Goal: Task Accomplishment & Management: Complete application form

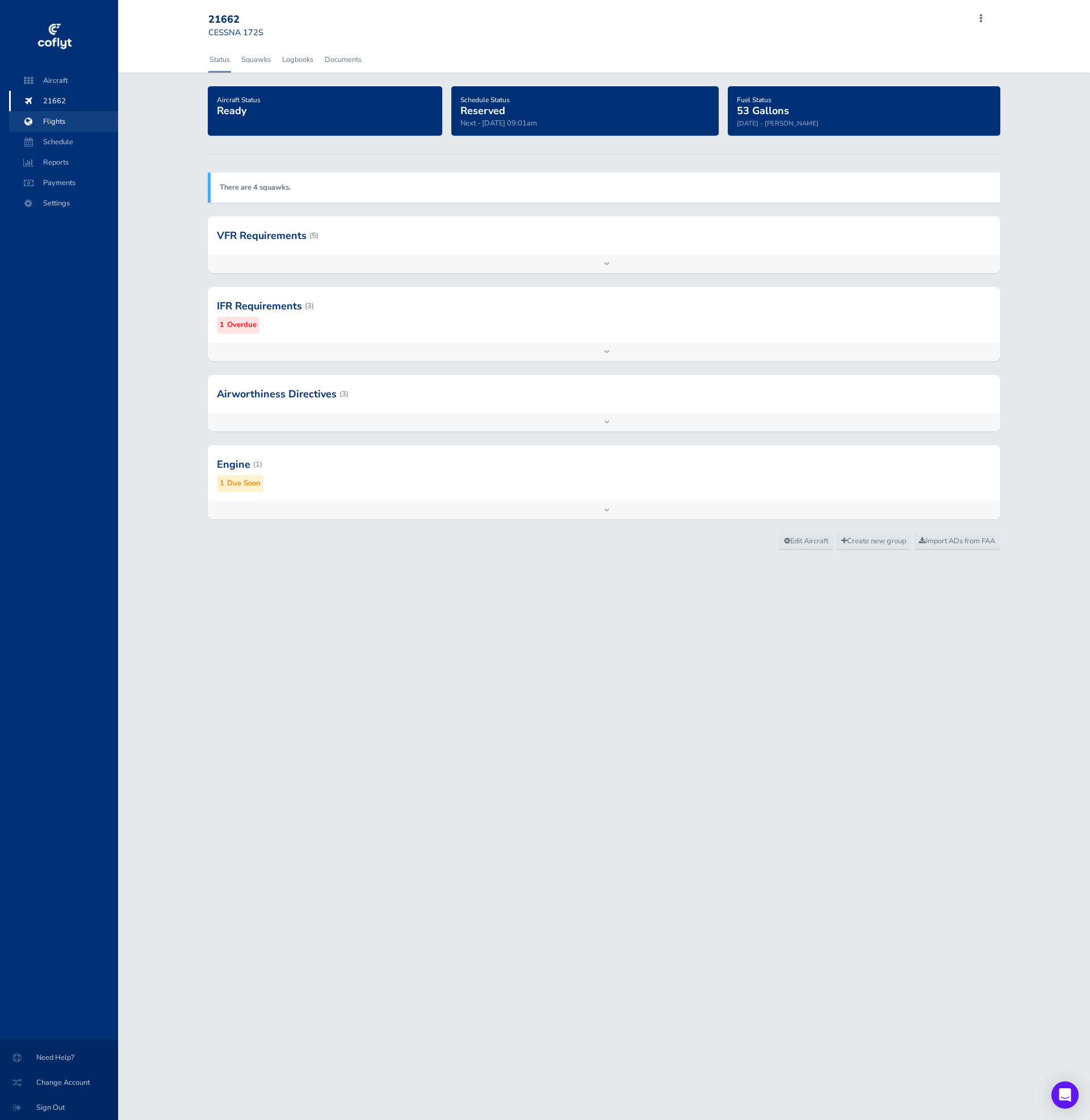
click at [41, 118] on span "Flights" at bounding box center [63, 121] width 87 height 20
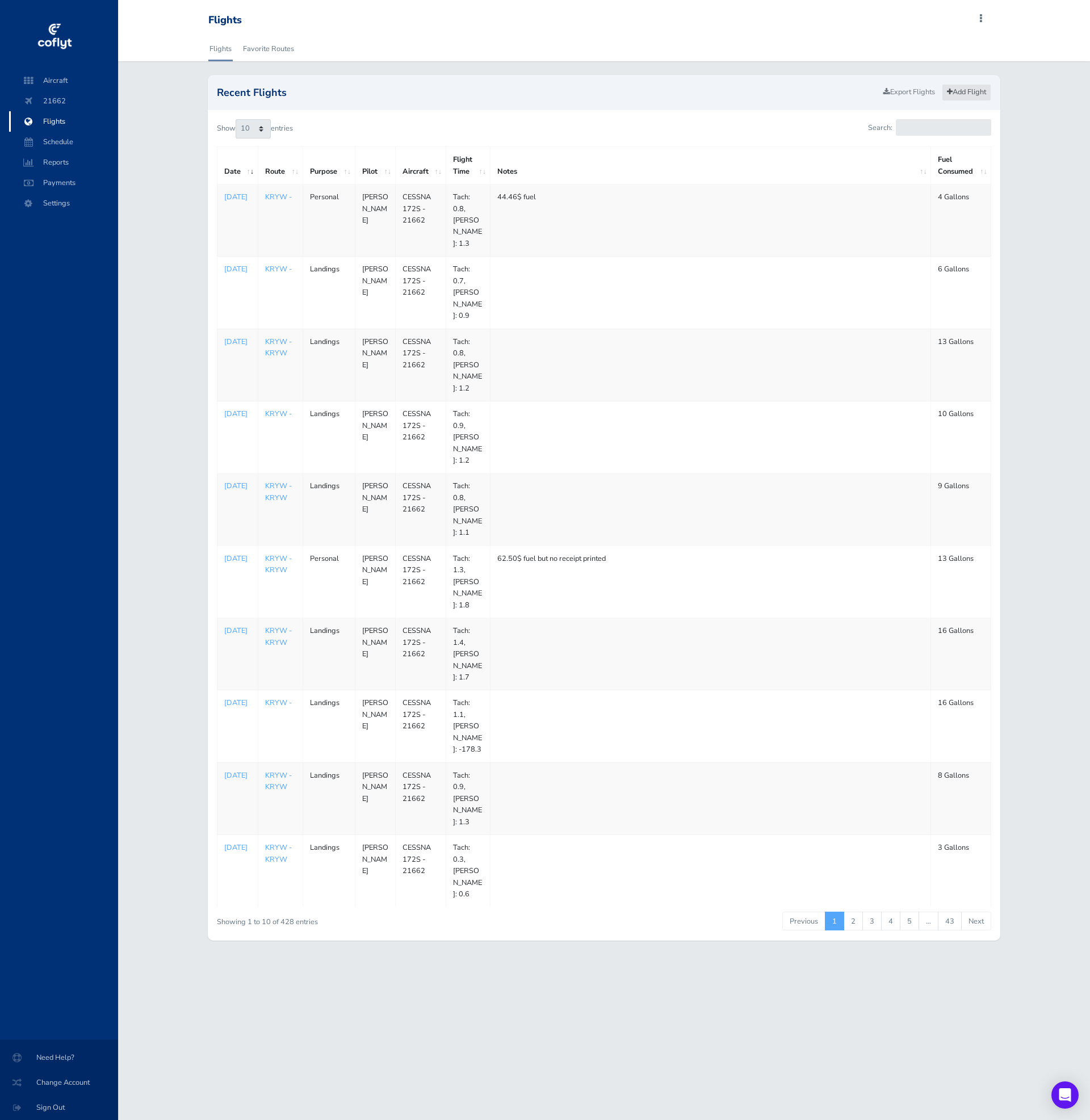
click at [981, 90] on link "Add Flight" at bounding box center [966, 91] width 50 height 16
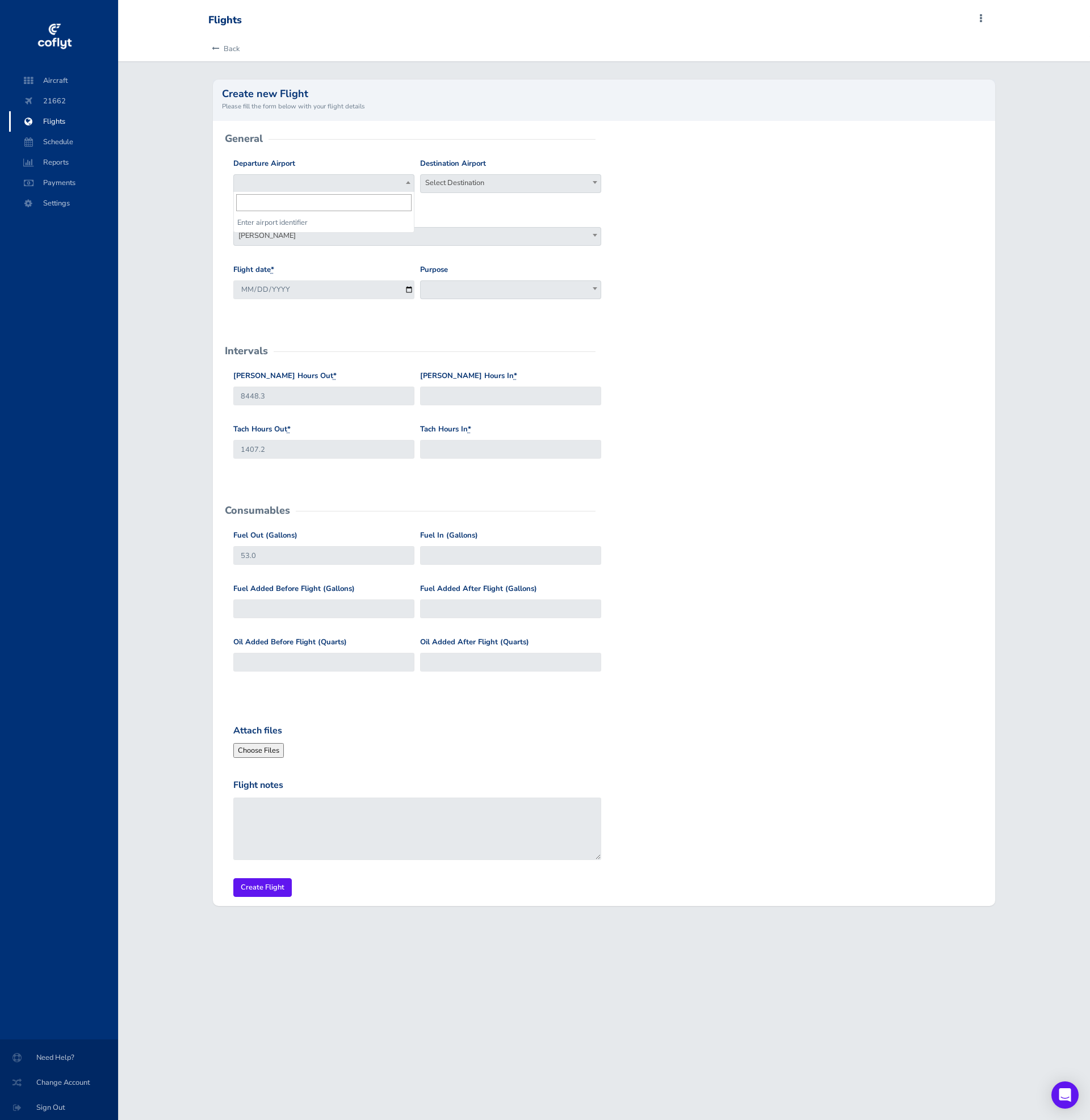
click at [361, 184] on span at bounding box center [324, 184] width 181 height 19
type input "KRYW"
select select "KRYW"
click at [467, 182] on span "Select Destination" at bounding box center [510, 183] width 180 height 16
type input "KRYW"
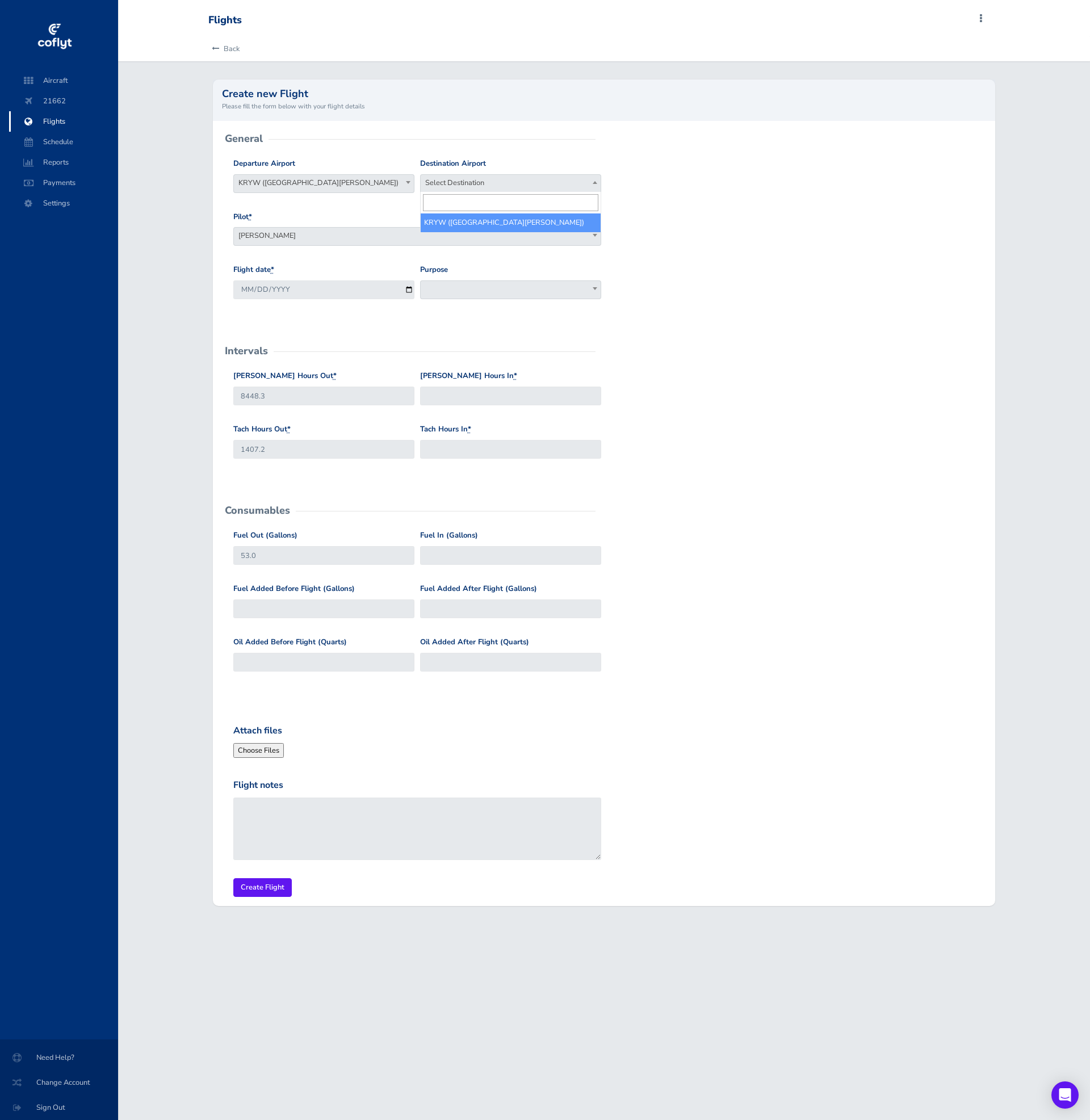
select select "KRYW"
click at [466, 233] on span "Jon Smedley" at bounding box center [417, 235] width 367 height 16
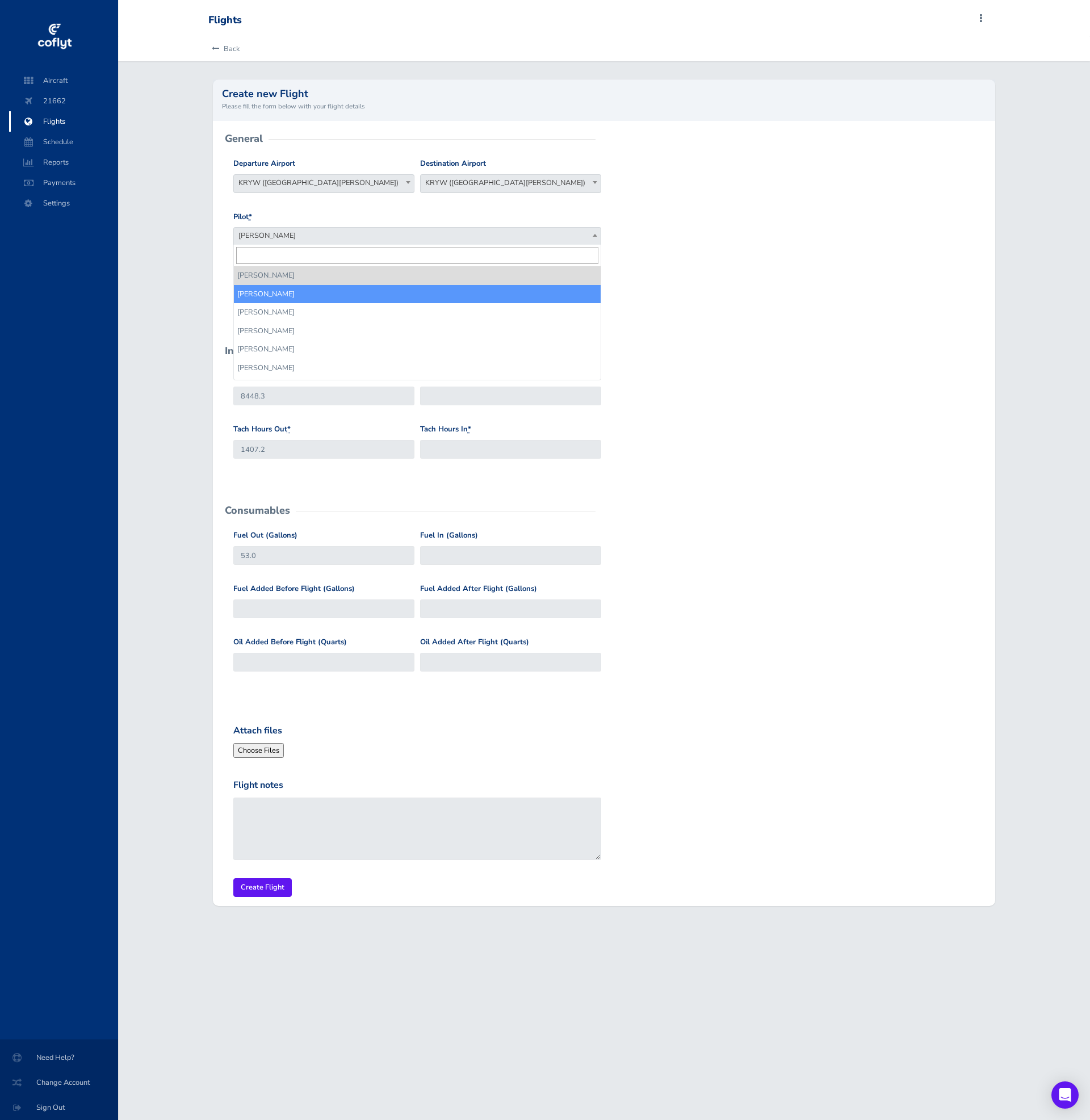
select select "2888"
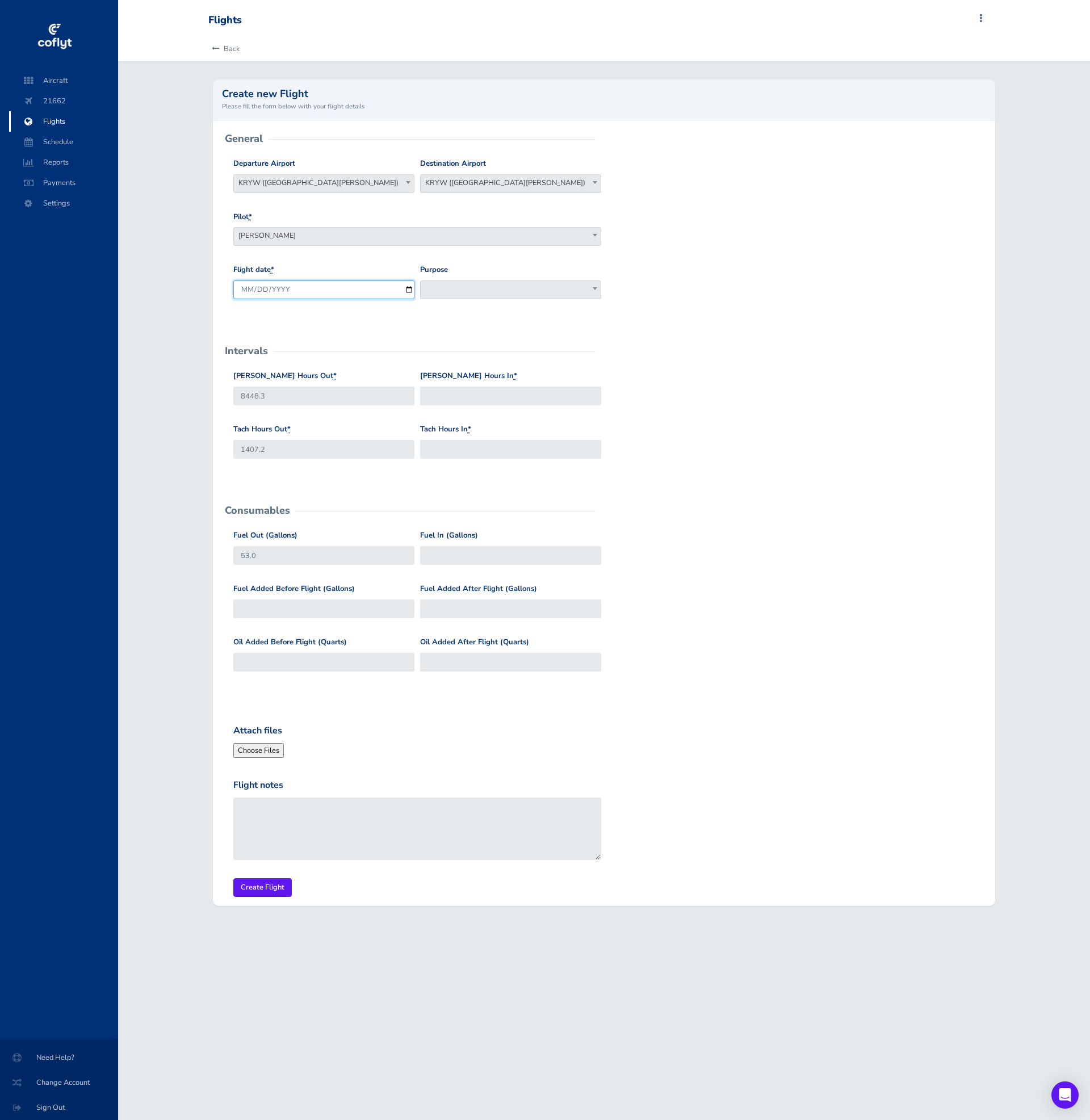
click at [365, 288] on input "2025-08-31" at bounding box center [324, 290] width 181 height 19
type input "2025-08-24"
click at [844, 338] on form "General Departure Airport Select Departure KRYW (Lago Vista Tx Rusty Allen Airp…" at bounding box center [604, 518] width 764 height 758
click at [585, 285] on span at bounding box center [510, 290] width 181 height 19
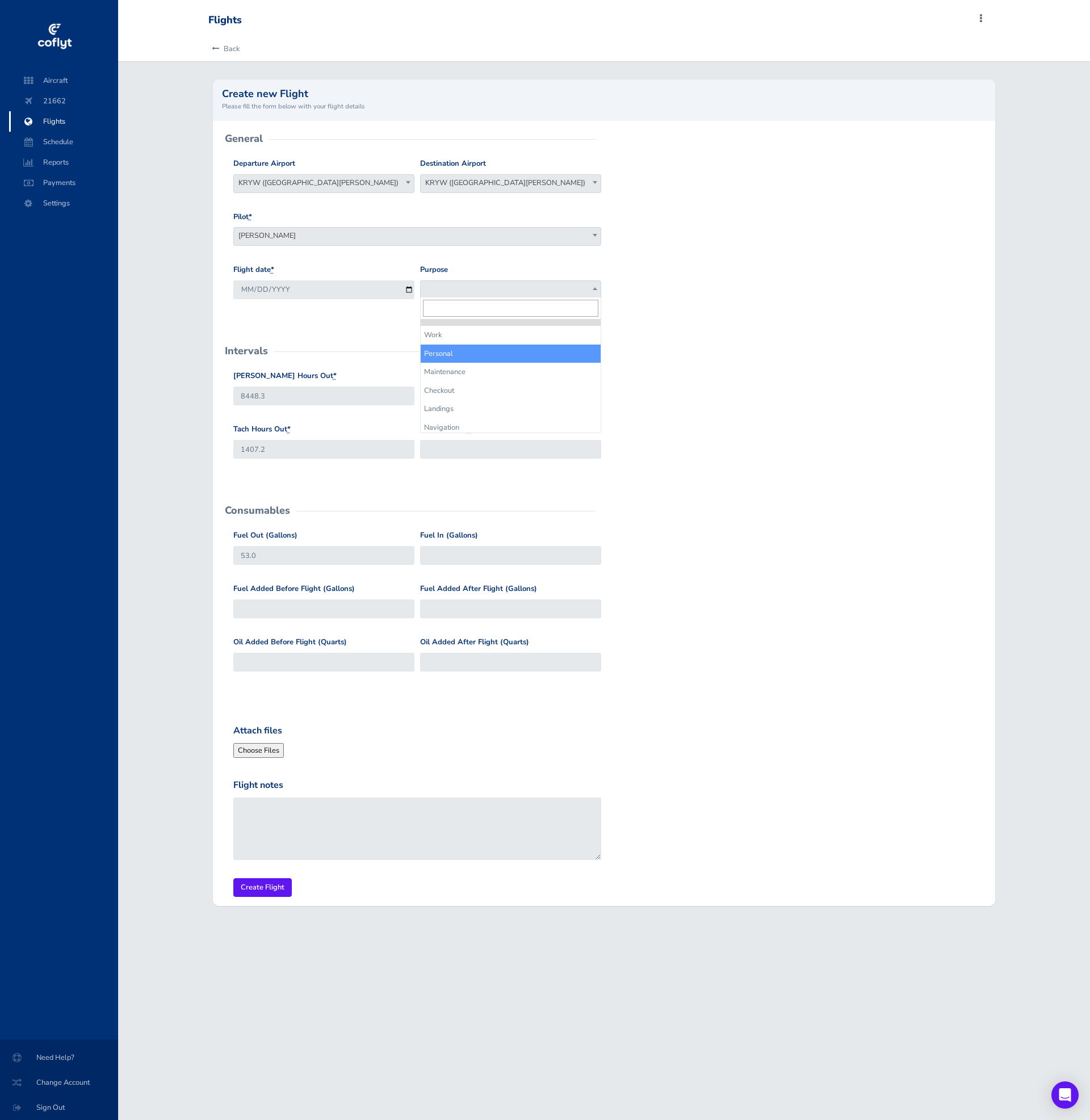
select select "Personal"
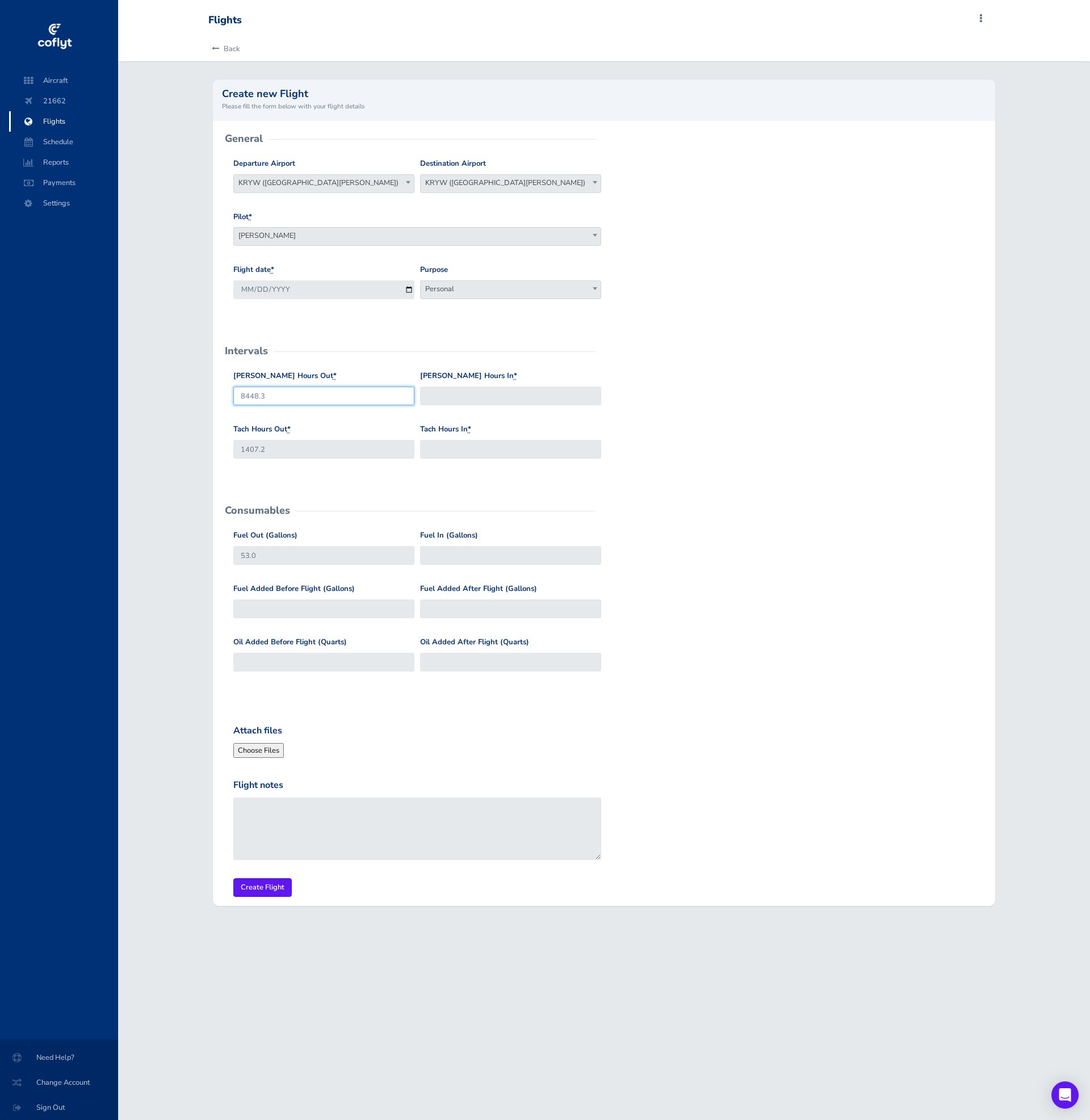
click at [355, 393] on input "8448.3" at bounding box center [324, 396] width 181 height 19
paste input "39.0"
type input "8439.0"
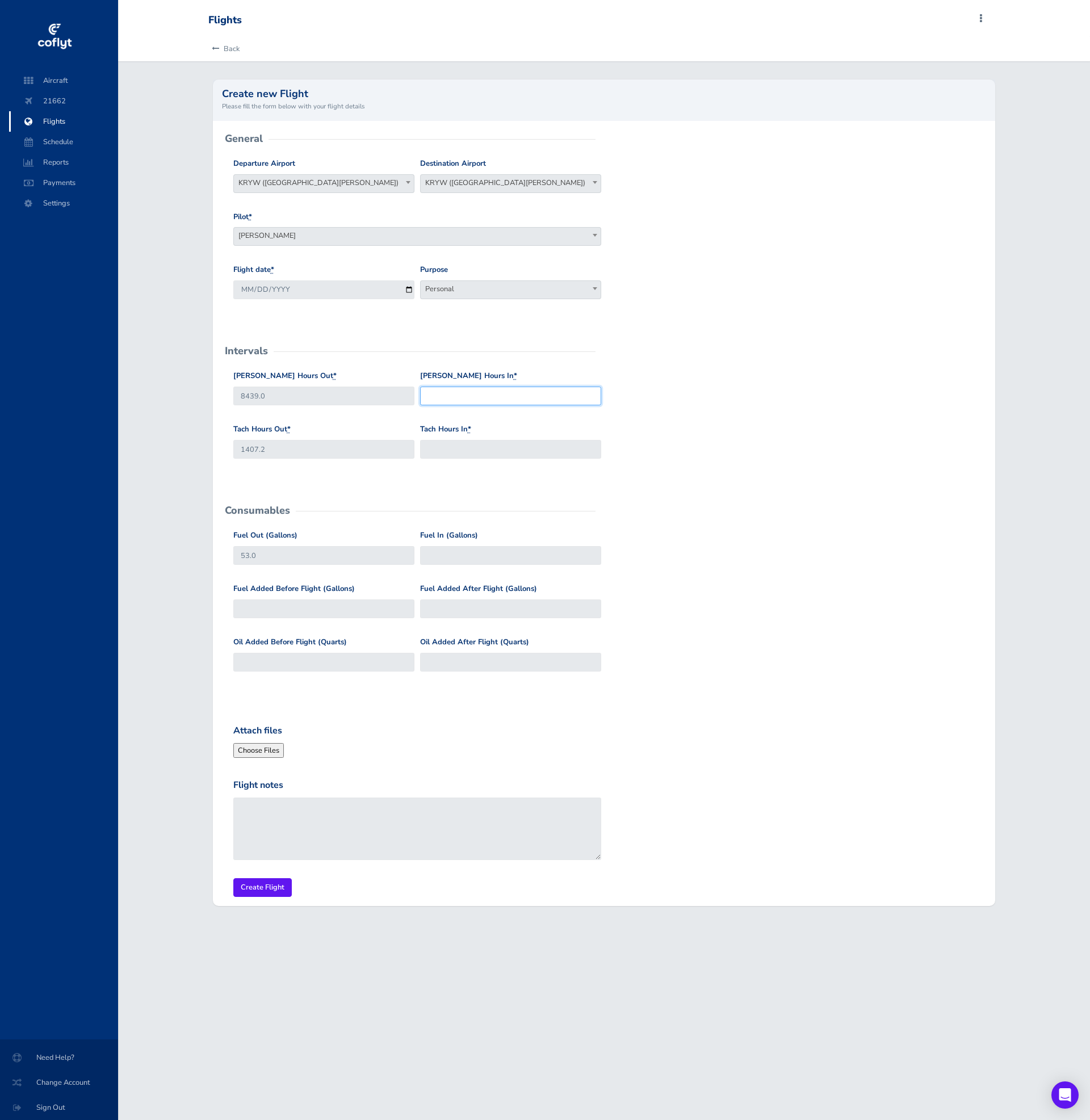
click at [512, 394] on input "Hobbs Hours In *" at bounding box center [510, 396] width 181 height 19
paste input "8442.6"
type input "8442.6"
click at [347, 448] on input "1407.2" at bounding box center [324, 450] width 181 height 19
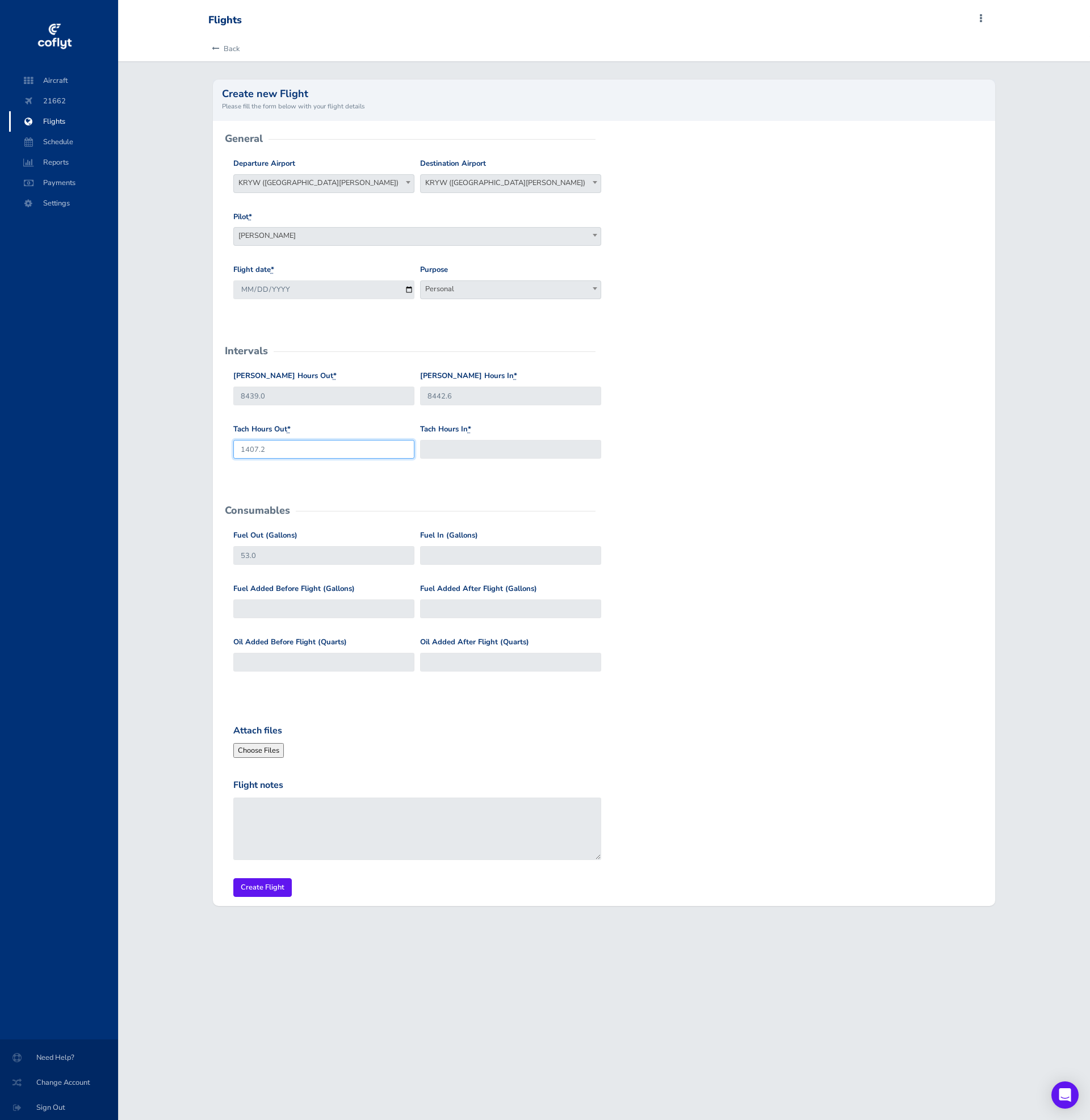
click at [347, 448] on input "1407.2" at bounding box center [324, 450] width 181 height 19
paste input "0.3"
type input "1400.3"
click at [505, 450] on input "Tach Hours In *" at bounding box center [510, 450] width 181 height 19
paste input "1403.5"
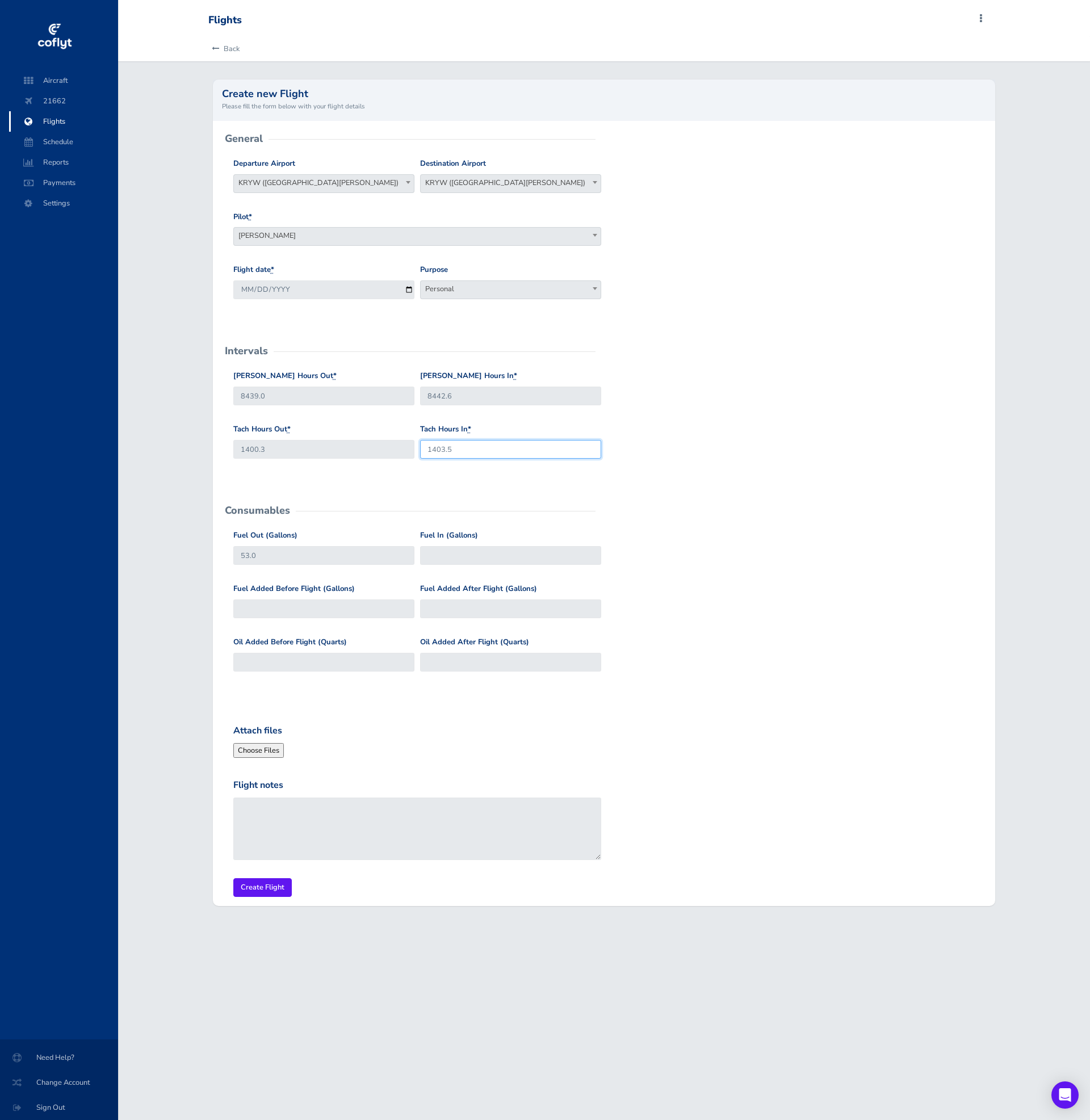
type input "1403.5"
click at [740, 622] on div "Fuel Added Before Flight (Gallons) Fuel Added After Flight (Gallons)" at bounding box center [604, 610] width 747 height 53
click at [470, 549] on input "Fuel In (Gallons)" at bounding box center [510, 556] width 181 height 19
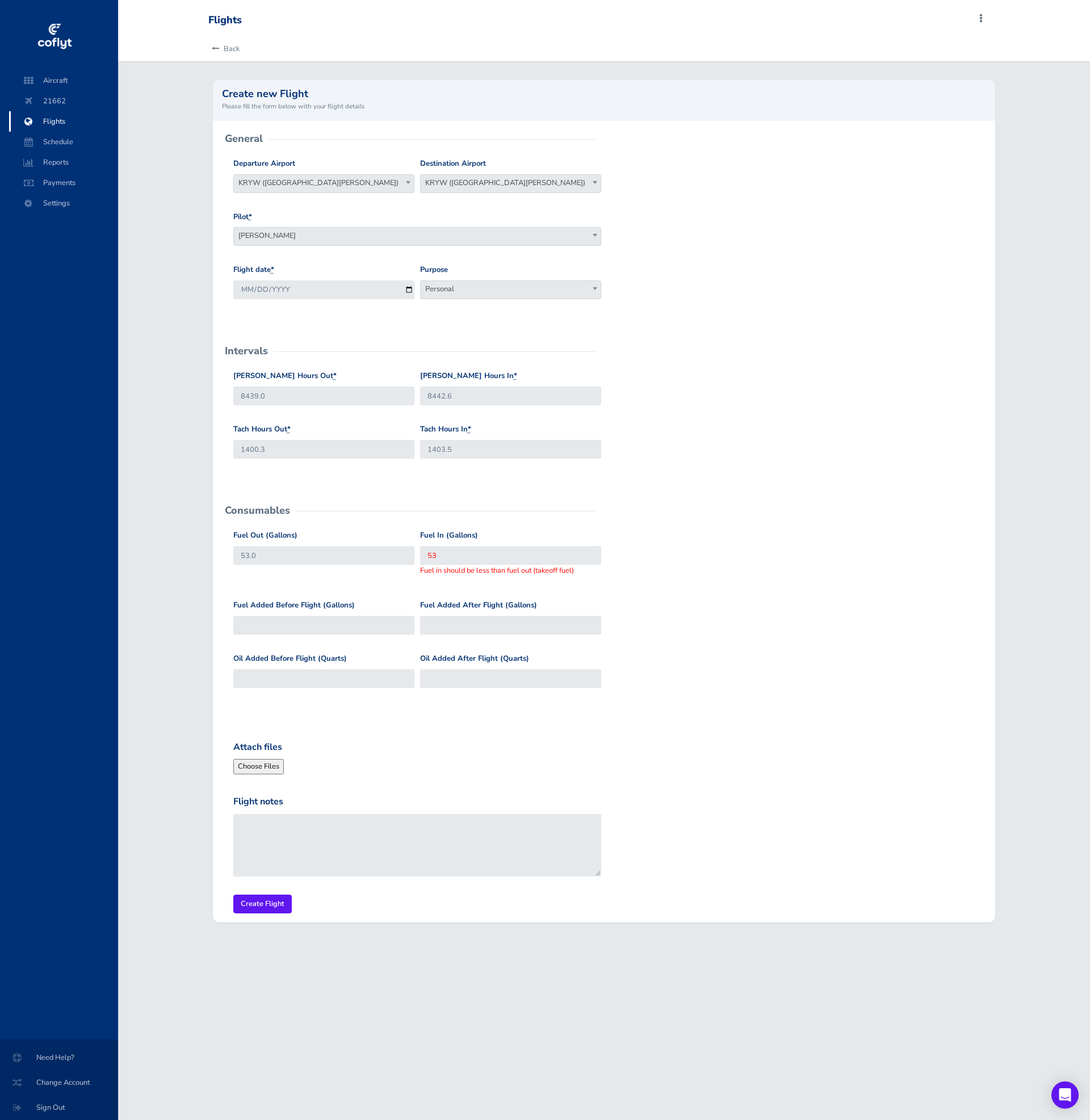
click at [739, 683] on div "Oil Added Before Flight (Quarts) Oil Added After Flight (Quarts)" at bounding box center [604, 680] width 747 height 53
click at [483, 556] on input "53" at bounding box center [510, 556] width 181 height 19
type input "5"
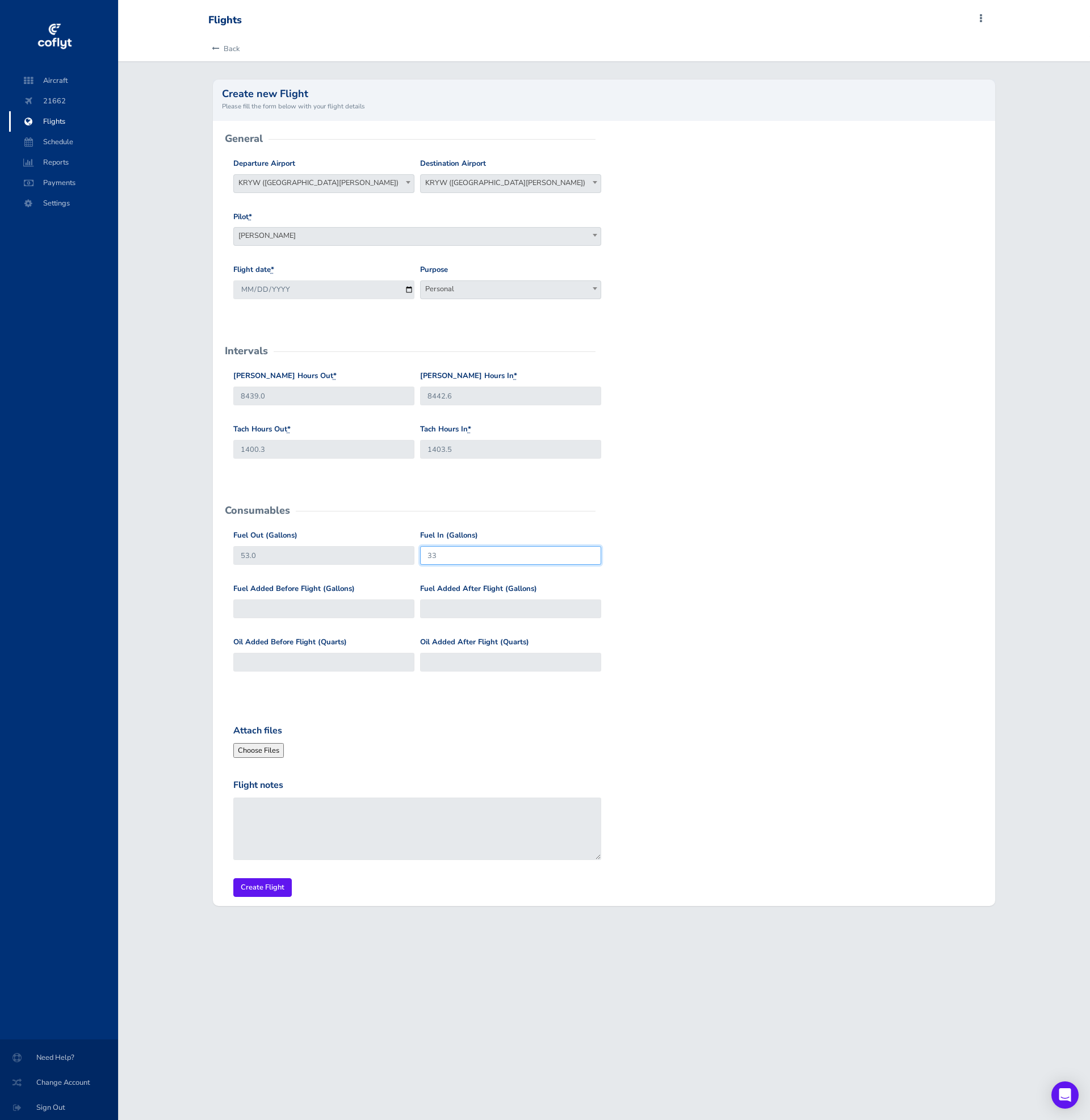
type input "33"
click at [492, 603] on input "Fuel Added After Flight (Gallons)" at bounding box center [510, 610] width 181 height 19
type input "20"
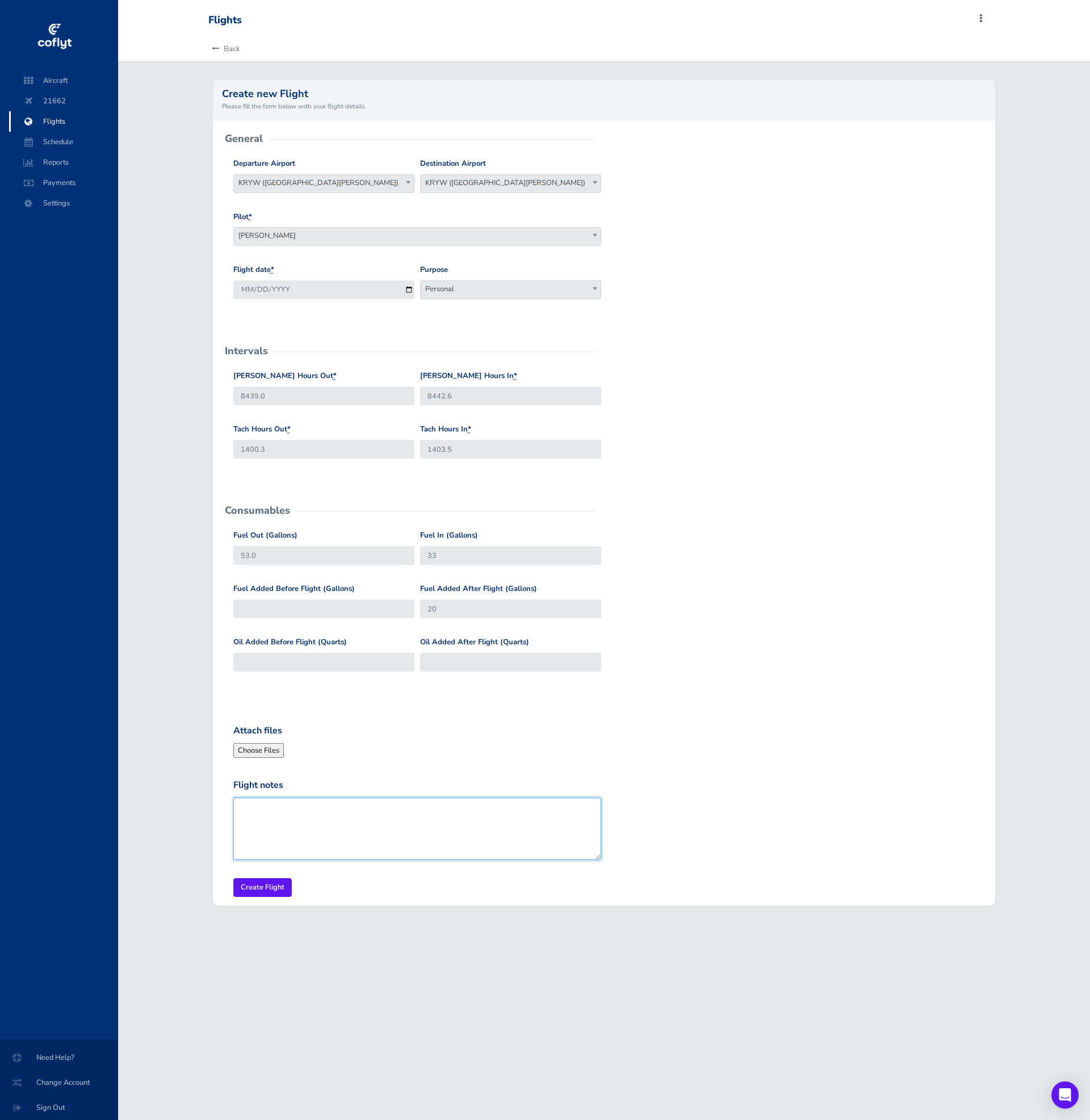
click at [323, 840] on textarea "Flight notes" at bounding box center [417, 830] width 367 height 63
click at [347, 799] on textarea "Fuel usage estimated. MEssage from David:" at bounding box center [417, 830] width 367 height 63
click at [468, 810] on textarea "Fuel usage estimated. Message from David:" at bounding box center [417, 830] width 367 height 63
paste textarea "I noticed in Coflyt that the last recorded flight was August 11 . So I am sendi…"
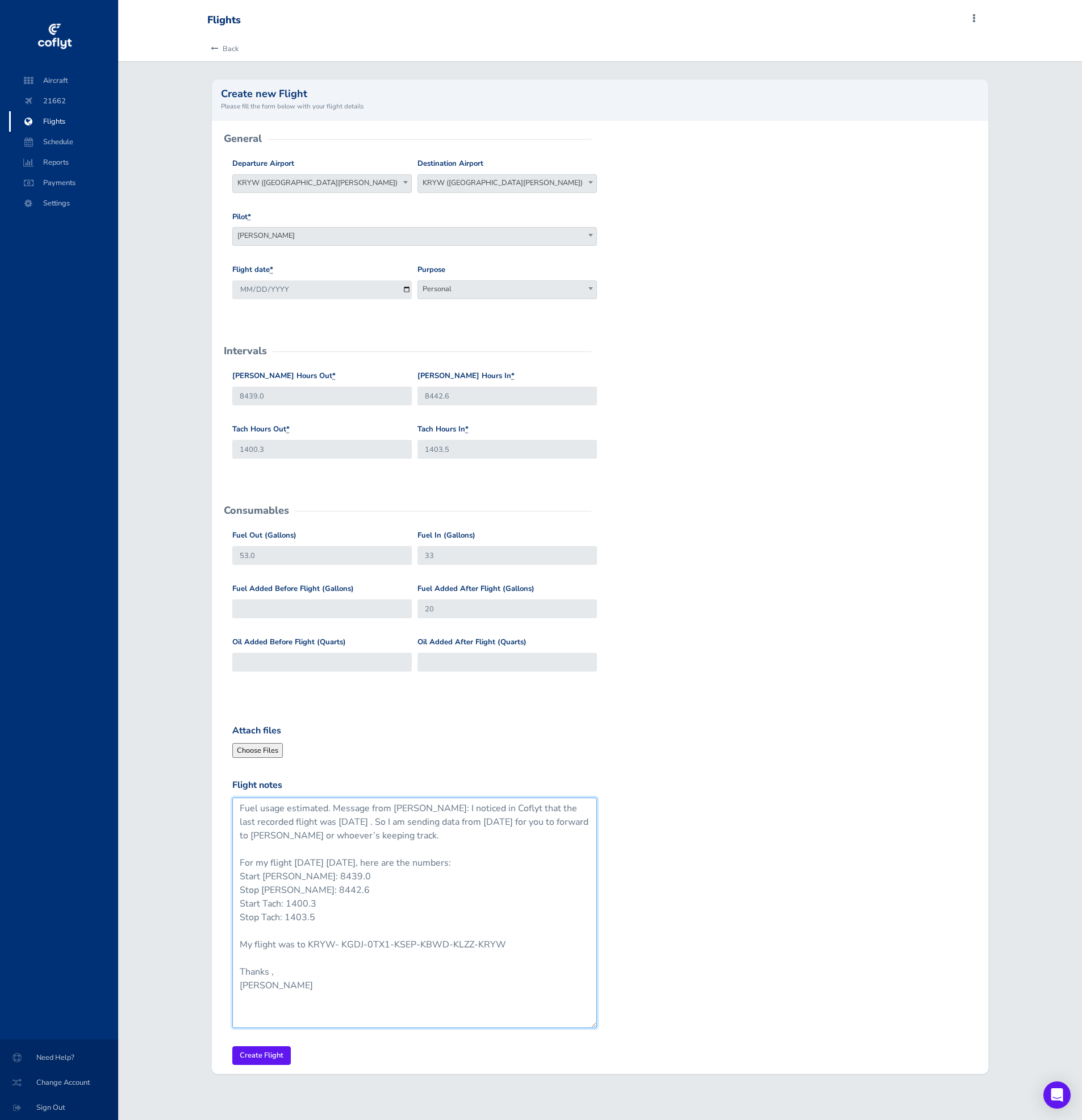
click at [619, 1018] on div "Flight notes Fuel usage estimated. Message from David: I noticed in Coflyt that…" at bounding box center [599, 911] width 740 height 268
type textarea "Fuel usage estimated. Message from [PERSON_NAME]: I noticed in Coflyt that the …"
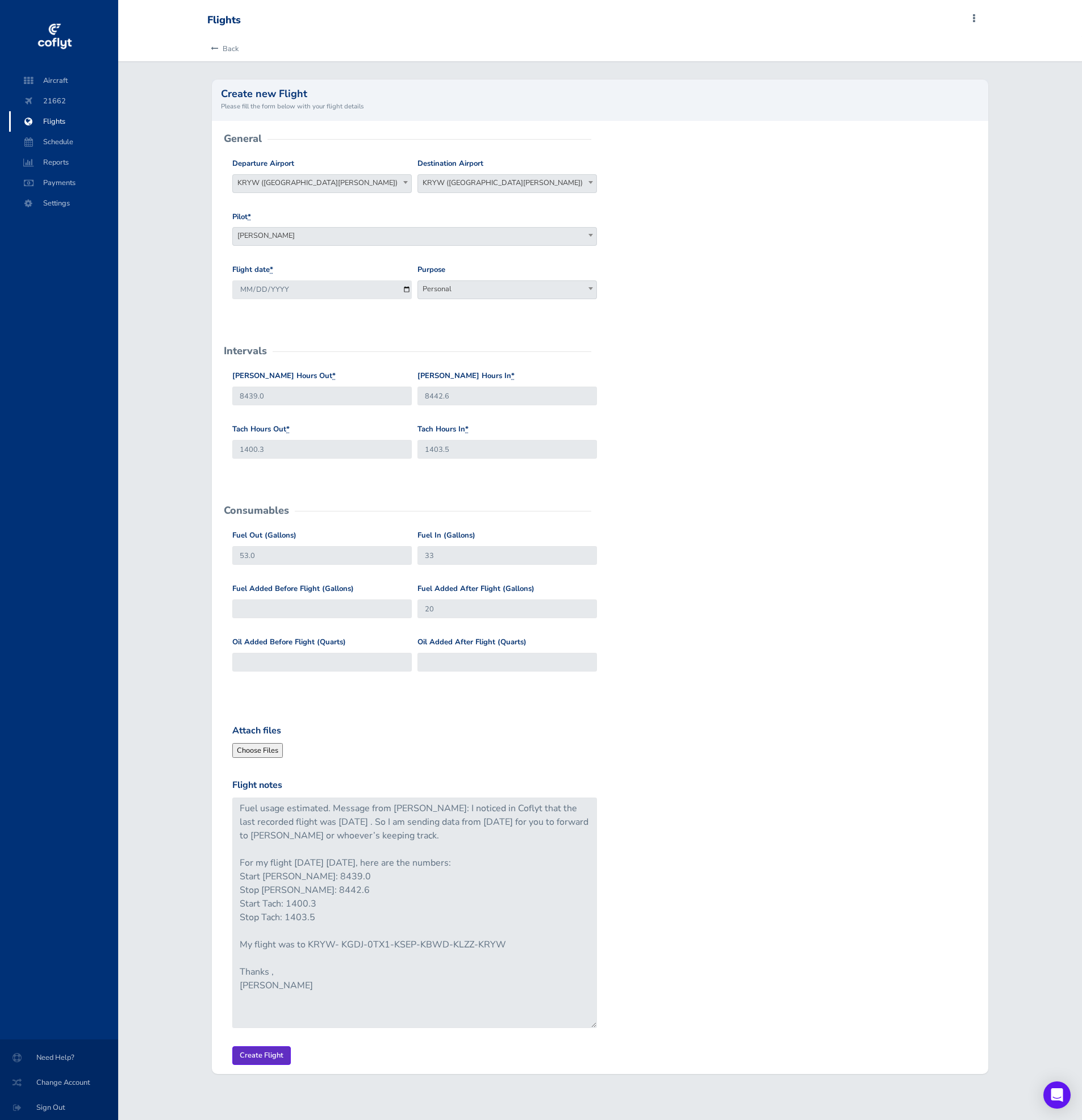
click at [270, 1050] on input "Create Flight" at bounding box center [261, 1056] width 58 height 19
